Goal: Book appointment/travel/reservation

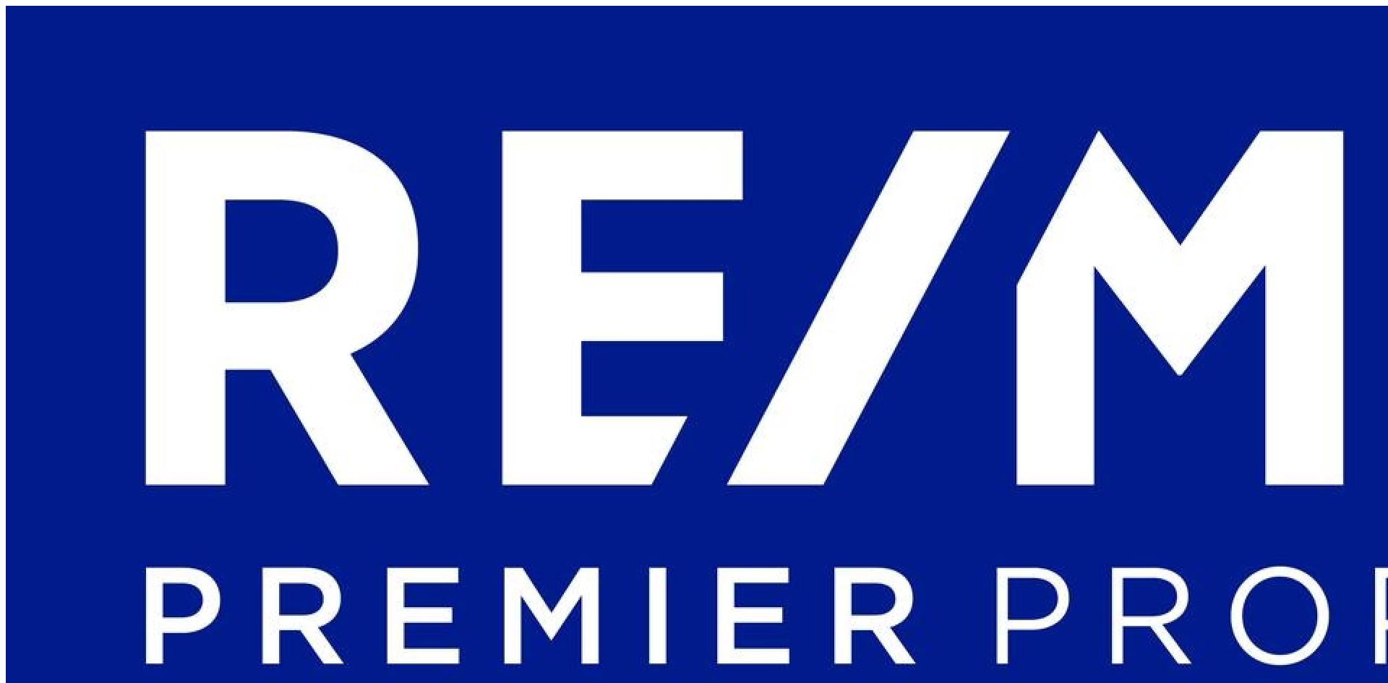
scroll to position [0, 925]
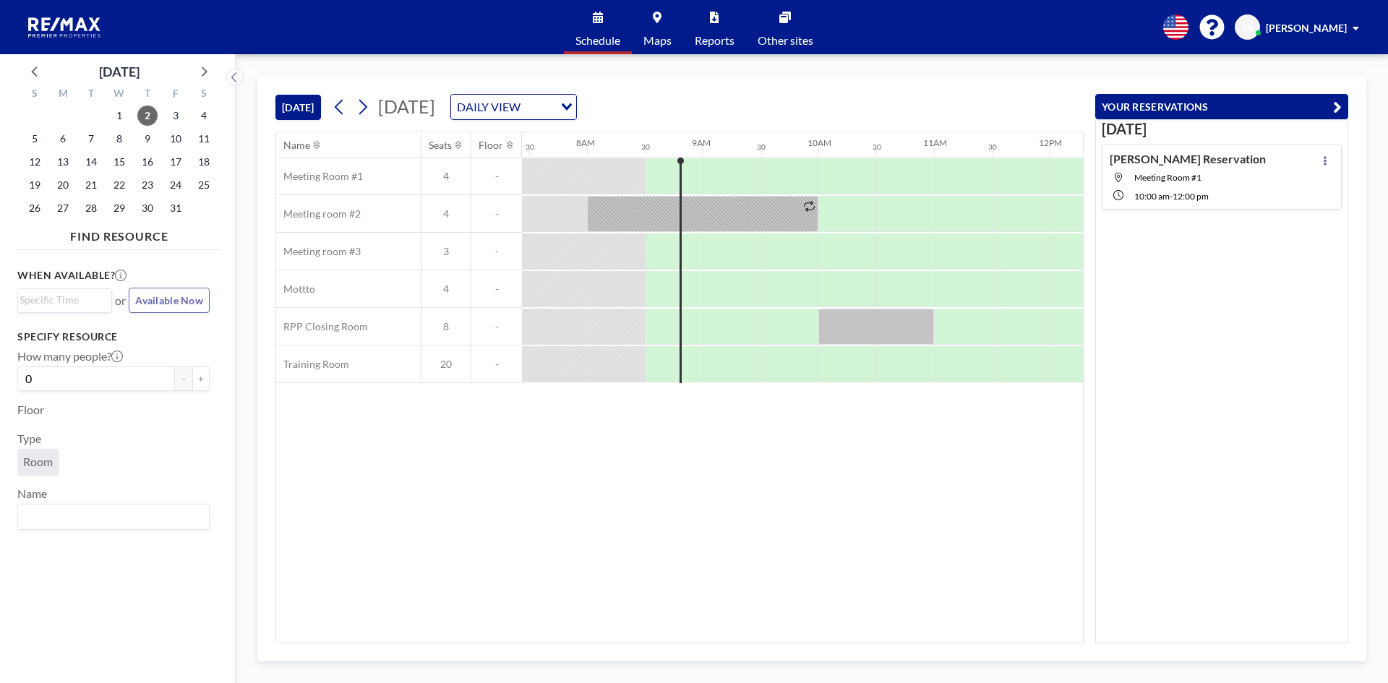
scroll to position [0, 925]
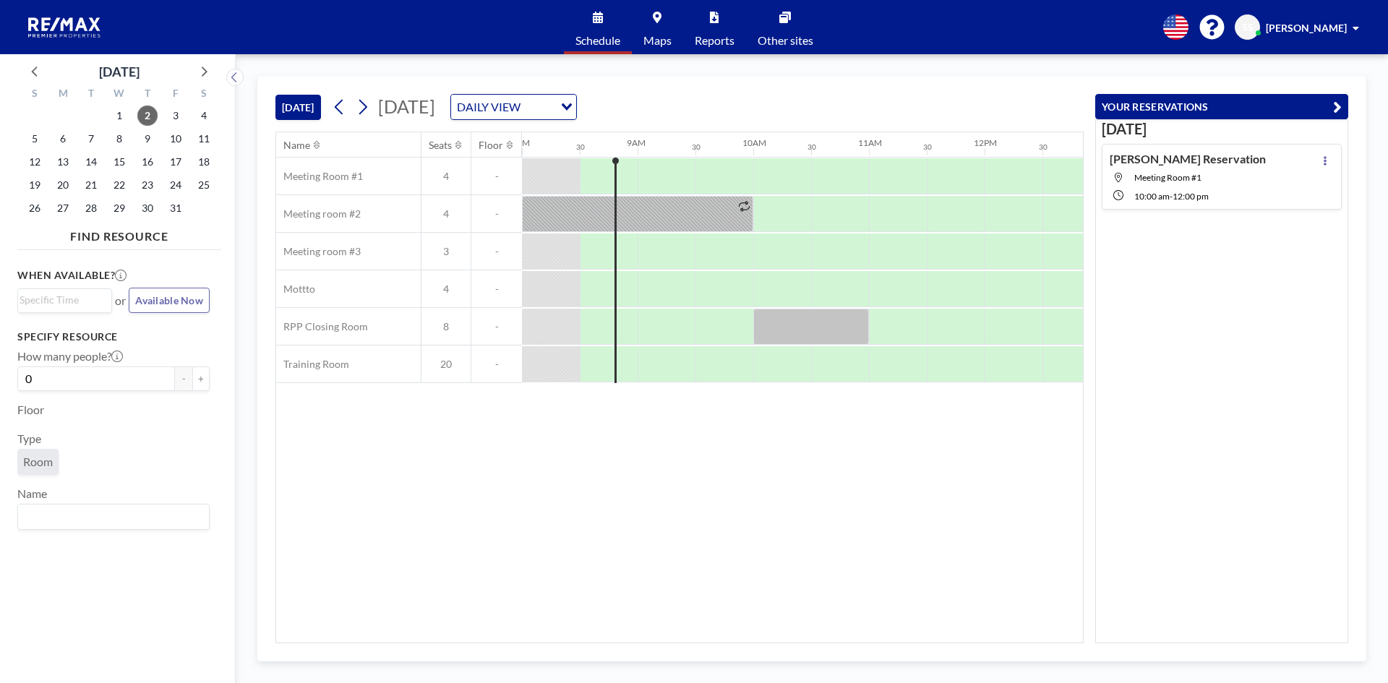
click at [554, 105] on div "DAILY VIEW" at bounding box center [502, 106] width 103 height 22
click at [657, 159] on li "WEEKLY VIEW" at bounding box center [669, 153] width 124 height 21
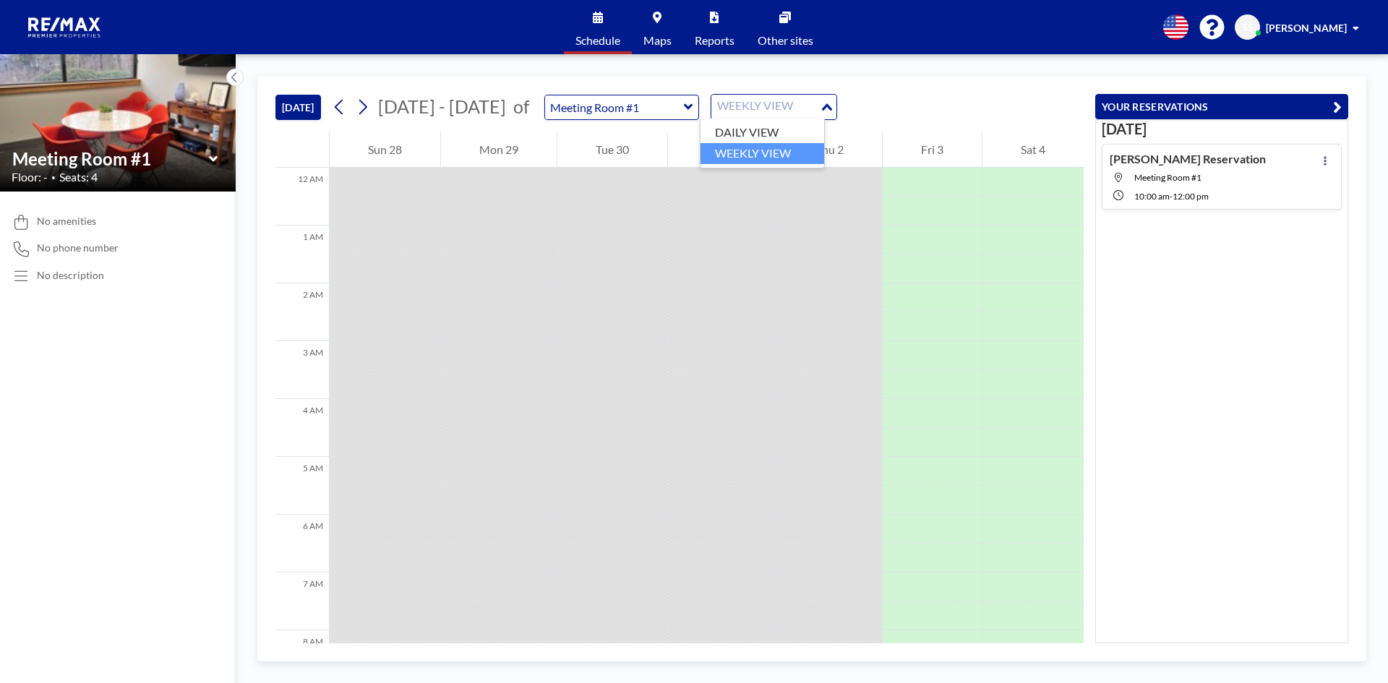
click at [784, 112] on div "WEEKLY VIEW" at bounding box center [765, 106] width 108 height 22
click at [635, 91] on div "TODAY Sep - Oct 2025 of Meeting Room #1 WEEKLY VIEW Loading..." at bounding box center [679, 104] width 808 height 55
click at [635, 107] on input "text" at bounding box center [614, 107] width 139 height 24
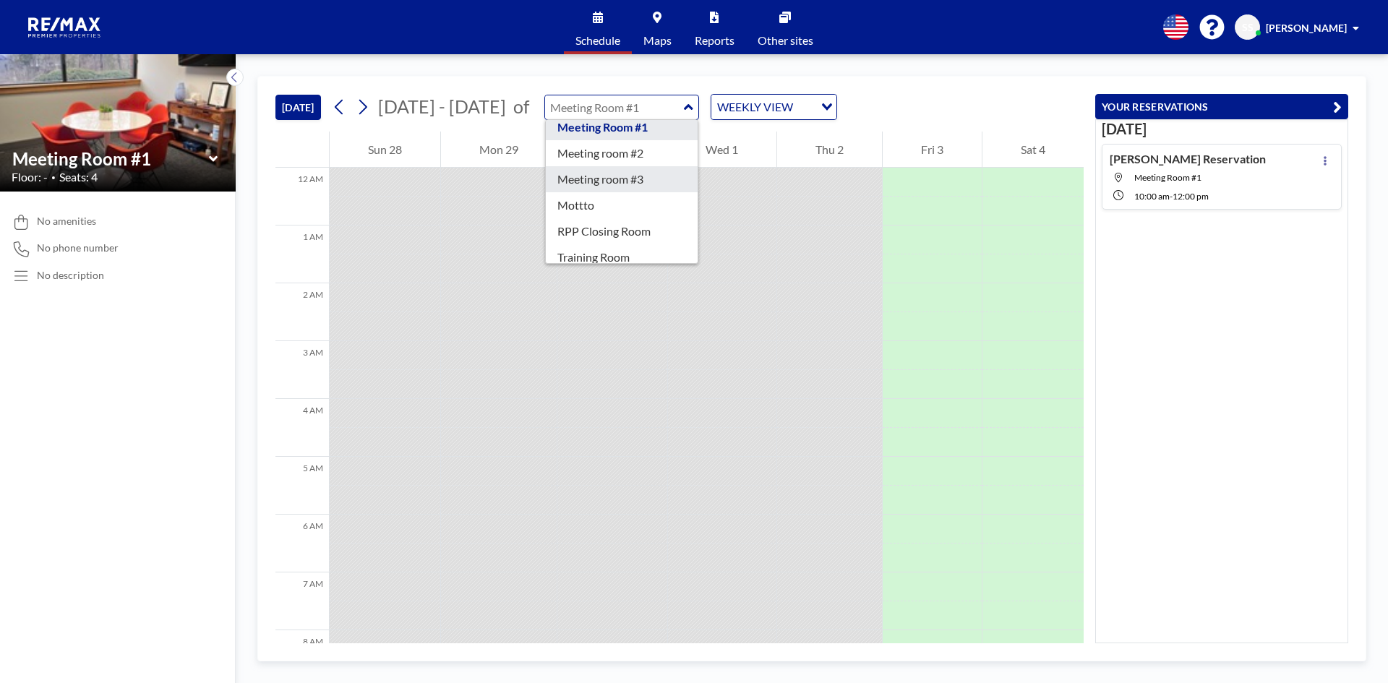
scroll to position [46, 0]
type input "RPP Closing Room"
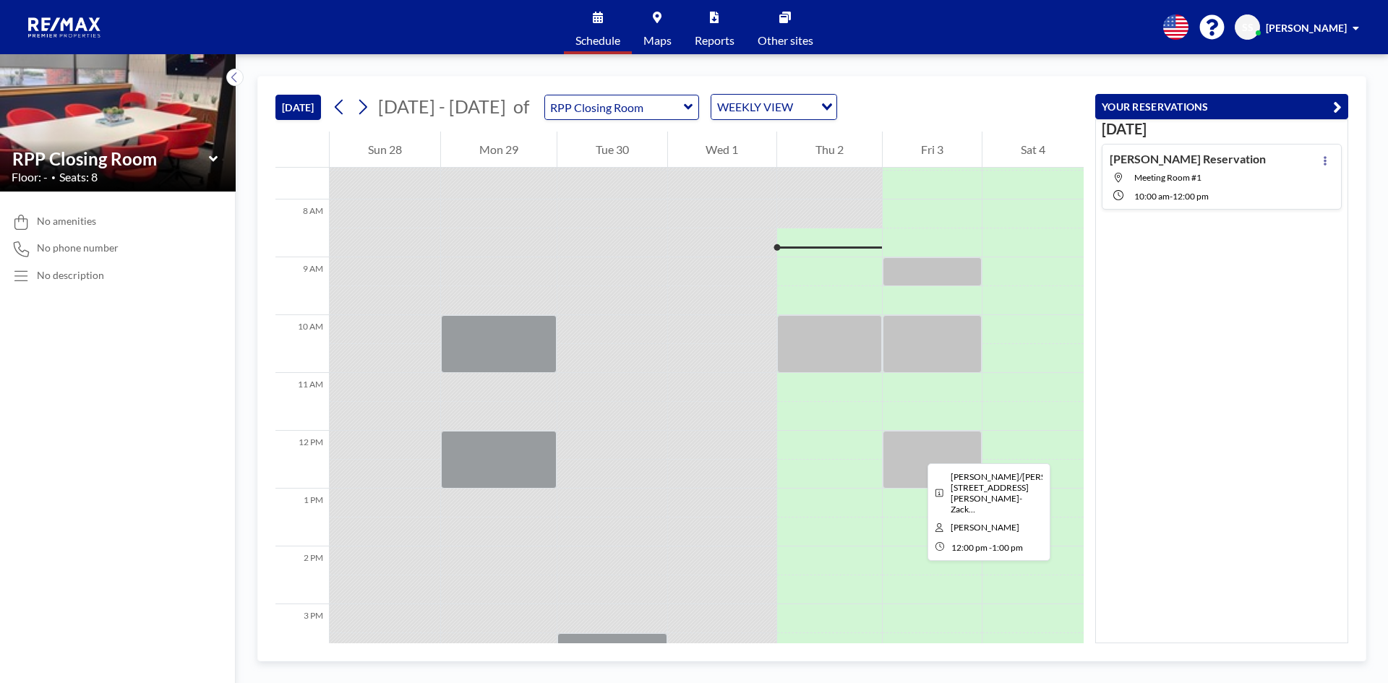
scroll to position [289, 0]
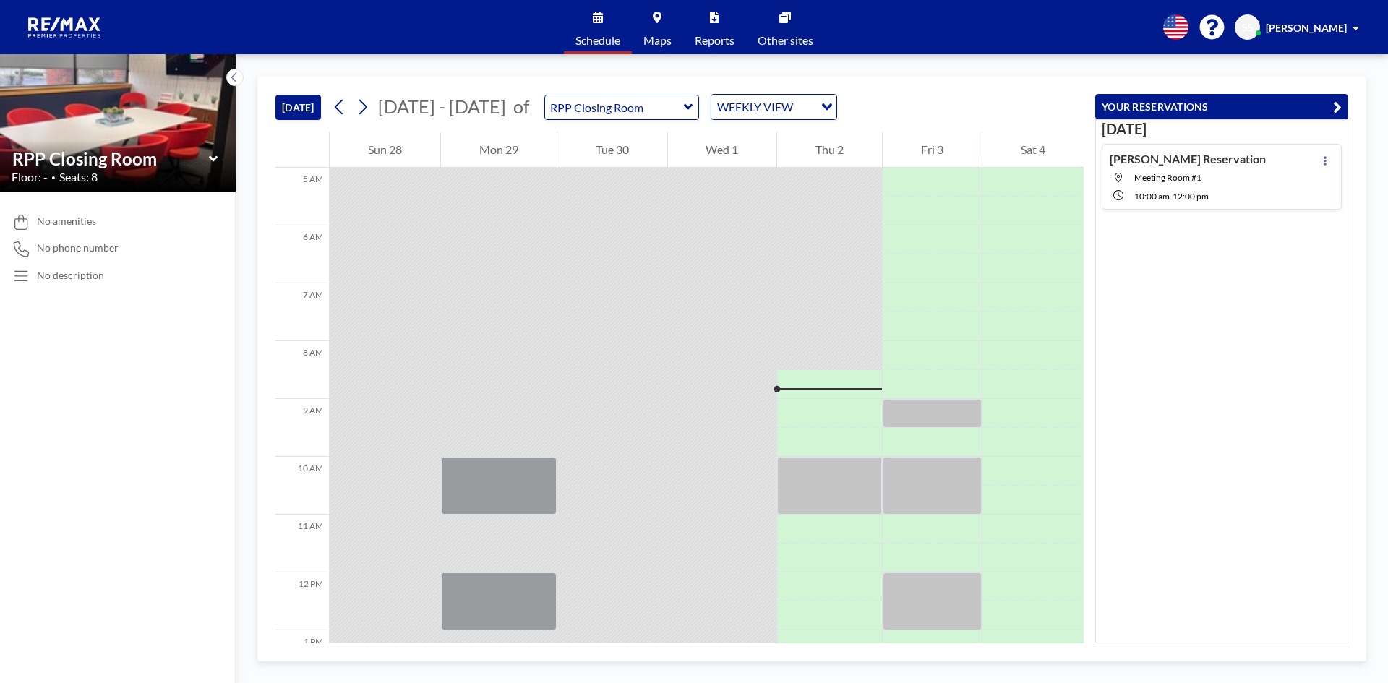
click at [744, 108] on div "WEEKLY VIEW" at bounding box center [762, 106] width 103 height 22
click at [747, 125] on li "DAILY VIEW" at bounding box center [763, 132] width 124 height 21
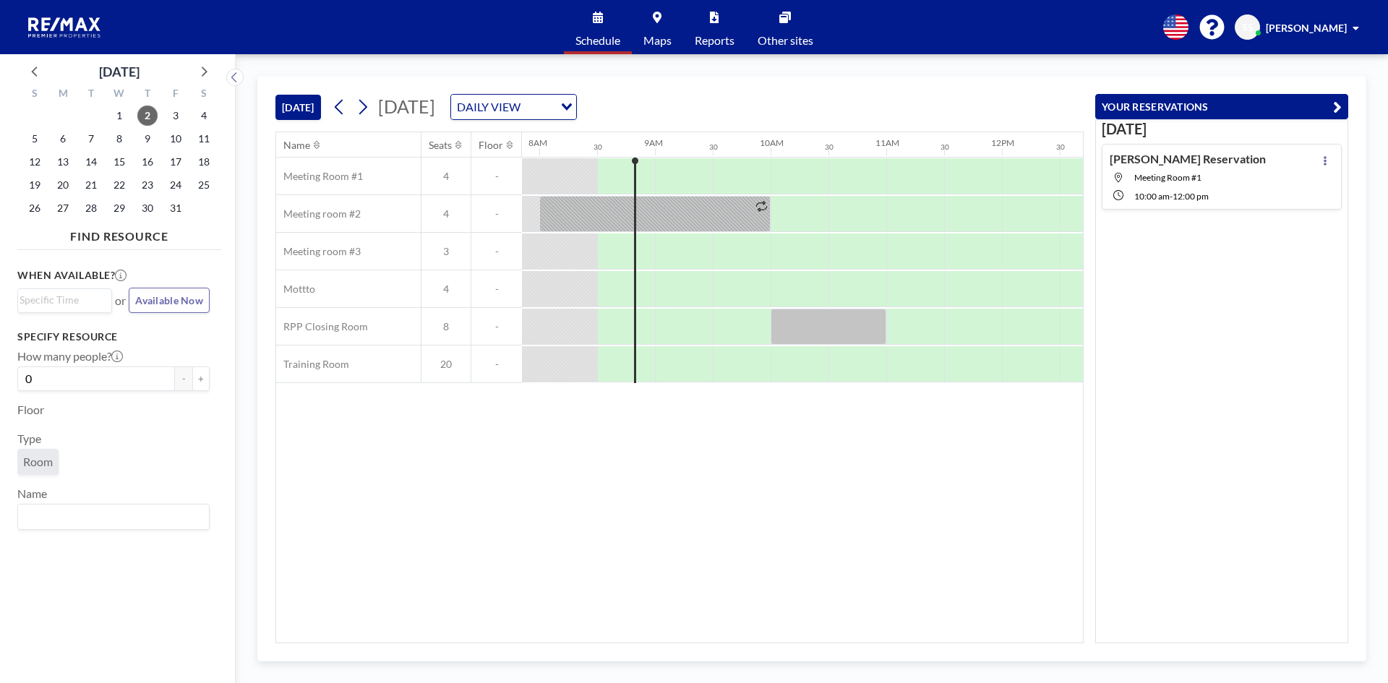
scroll to position [0, 925]
